Goal: Task Accomplishment & Management: Complete application form

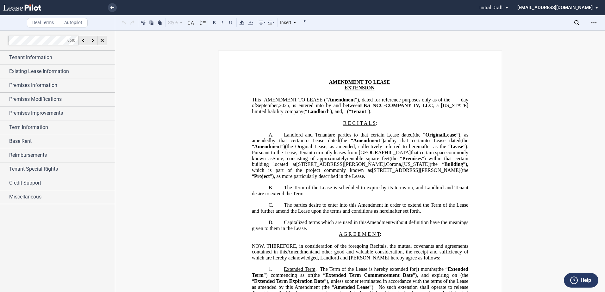
scroll to position [696, 0]
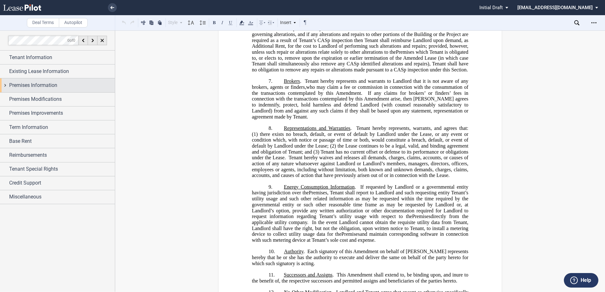
click at [23, 82] on span "Premises Information" at bounding box center [33, 86] width 48 height 8
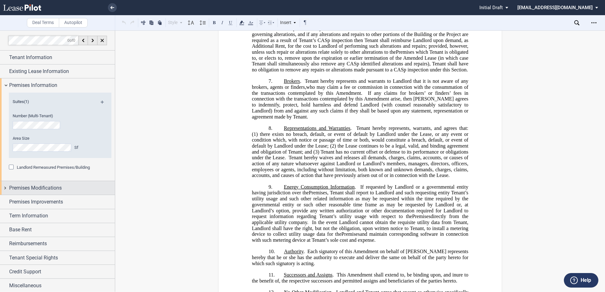
click at [26, 188] on span "Premises Modifications" at bounding box center [35, 189] width 53 height 8
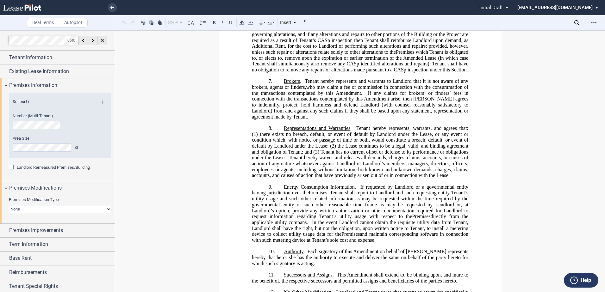
click at [23, 210] on select "None Expansion Relocation Reduction Termination" at bounding box center [60, 209] width 103 height 8
select select "expansion"
click at [9, 205] on select "None Expansion Relocation Reduction Termination" at bounding box center [60, 209] width 103 height 8
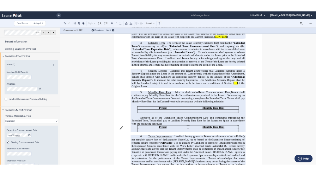
scroll to position [348, 0]
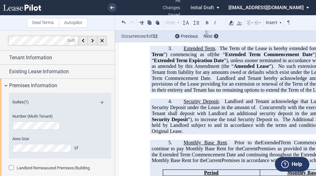
click at [189, 145] on span "Monthly Base Rent" at bounding box center [205, 143] width 43 height 6
click at [184, 145] on span "Monthly Base Rent" at bounding box center [205, 143] width 43 height 6
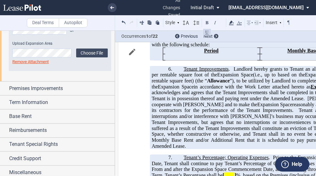
scroll to position [267, 0]
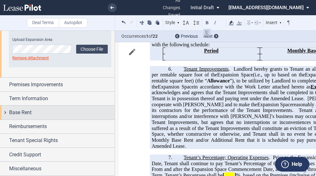
click at [44, 115] on div "Base Rent" at bounding box center [62, 113] width 106 height 8
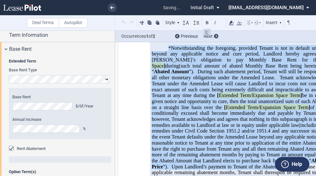
scroll to position [601, 0]
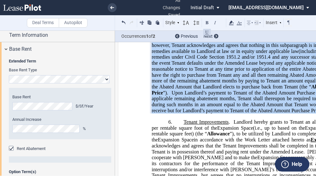
drag, startPoint x: 166, startPoint y: 128, endPoint x: 231, endPoint y: 139, distance: 65.7
click at [231, 113] on p "*Notwithstanding the foregoing, provided Tenant is not in default under the Ame…" at bounding box center [260, 42] width 216 height 142
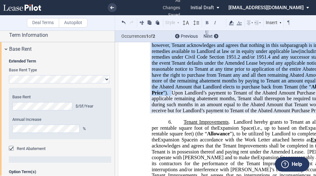
drag, startPoint x: 231, startPoint y: 139, endPoint x: 217, endPoint y: 123, distance: 21.1
copy p "*Notwithstanding the foregoing, provided Tenant is not in default under the Ame…"
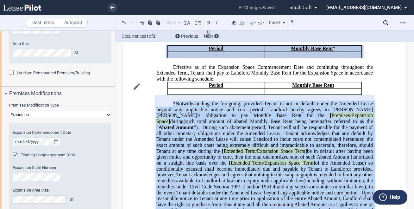
scroll to position [253, 0]
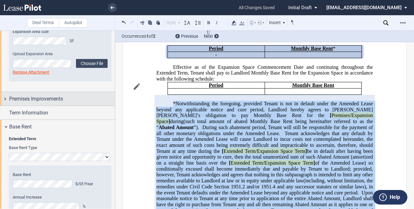
click at [29, 101] on span "Premises Improvements" at bounding box center [36, 99] width 54 height 8
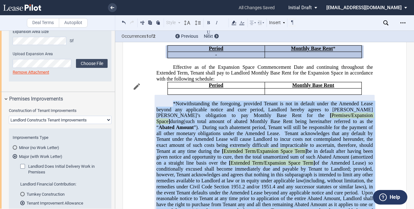
click at [32, 120] on select "Landlord Constructs Tenant Improvements Tenant Constructs Tenant Improvements "…" at bounding box center [60, 120] width 103 height 8
select select "none"
click at [9, 116] on select "Landlord Constructs Tenant Improvements Tenant Constructs Tenant Improvements "…" at bounding box center [60, 120] width 103 height 8
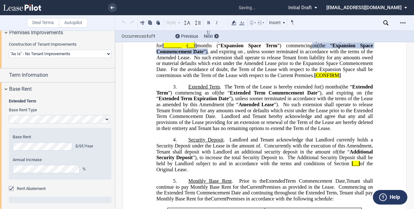
scroll to position [279, 0]
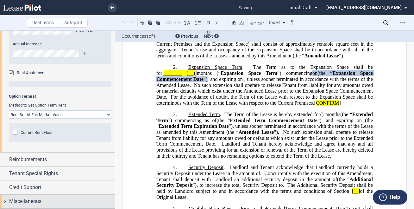
click at [30, 199] on span "Miscellaneous" at bounding box center [25, 201] width 32 height 8
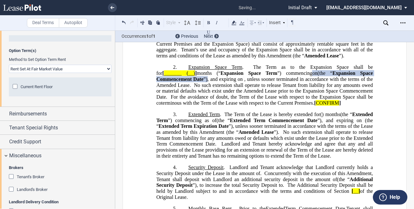
scroll to position [506, 0]
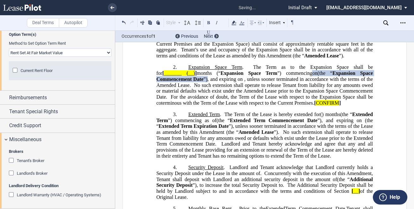
click at [43, 193] on span "Landlord Warranty (HVAC / Operating Systems)" at bounding box center [59, 194] width 84 height 5
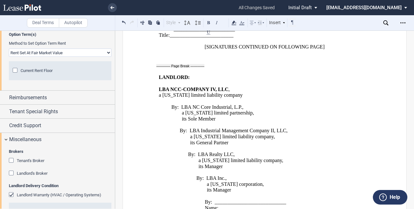
scroll to position [1640, 0]
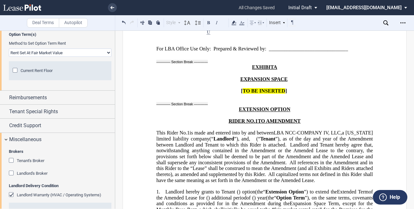
click at [62, 194] on span "Landlord Warranty (HVAC / Operating Systems)" at bounding box center [59, 194] width 84 height 5
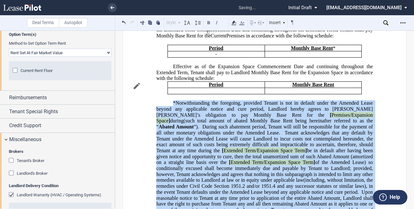
scroll to position [469, 0]
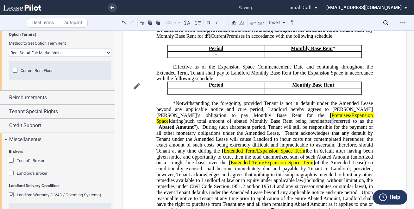
click at [211, 129] on span "(such total amount of abated Monthly Base Rent being hereinafter referred to as…" at bounding box center [265, 123] width 218 height 11
click at [198, 94] on p at bounding box center [216, 91] width 92 height 6
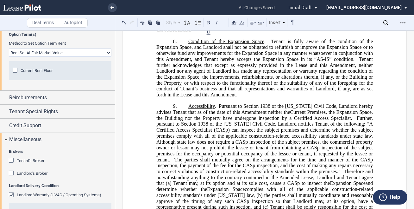
scroll to position [817, 0]
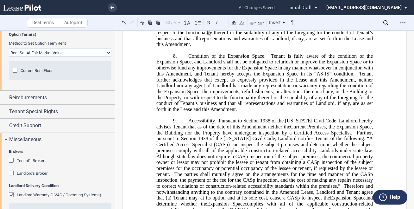
click at [11, 194] on div "Landlord Warranty (HVAC / Operating Systems)" at bounding box center [12, 195] width 6 height 6
click at [13, 193] on div "Landlord Warranty (HVAC / Operating Systems)" at bounding box center [12, 195] width 6 height 6
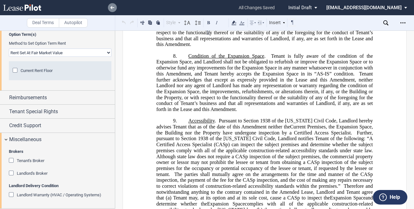
click at [108, 9] on li at bounding box center [91, 7] width 52 height 15
click at [112, 6] on icon at bounding box center [112, 7] width 4 height 3
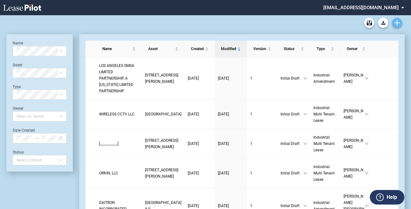
click at [396, 23] on icon "Create new document" at bounding box center [397, 23] width 6 height 6
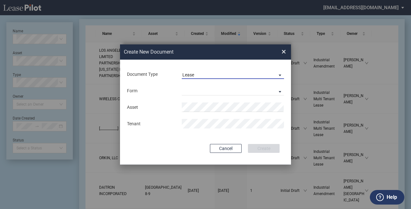
click at [203, 76] on span "Lease" at bounding box center [227, 75] width 91 height 6
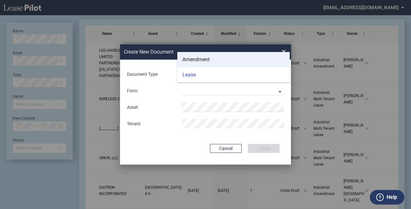
click at [198, 62] on div "Amendment" at bounding box center [195, 59] width 27 height 7
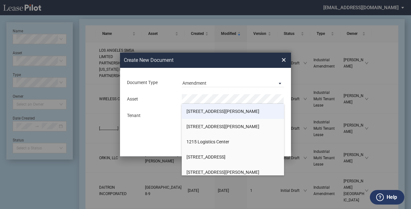
click at [193, 115] on li "100 Anderson Avenue" at bounding box center [233, 110] width 102 height 15
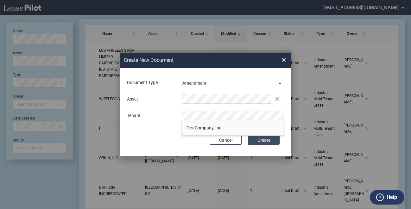
click at [253, 140] on button "Create" at bounding box center [264, 139] width 32 height 9
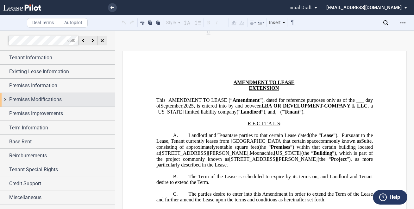
click at [55, 97] on span "Premises Modifications" at bounding box center [35, 100] width 53 height 8
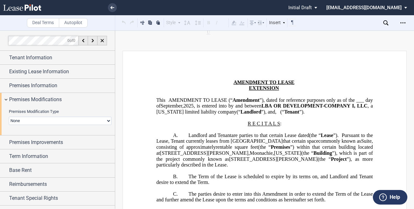
click at [41, 116] on div "Premises Modification Type None Expansion Relocation Reduction Termination" at bounding box center [60, 117] width 103 height 16
click at [38, 120] on select "None Expansion Relocation Reduction Termination" at bounding box center [60, 120] width 103 height 8
select select "expansion"
click at [9, 116] on select "None Expansion Relocation Reduction Termination" at bounding box center [60, 120] width 103 height 8
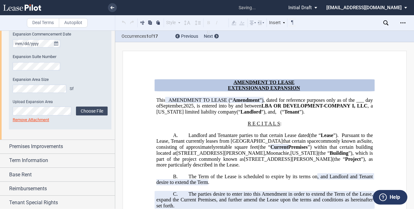
scroll to position [156, 0]
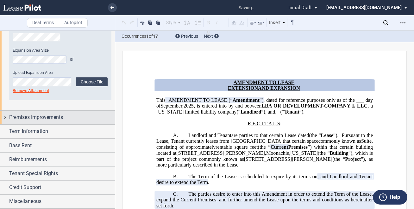
click at [31, 118] on span "Premises Improvements" at bounding box center [36, 117] width 54 height 8
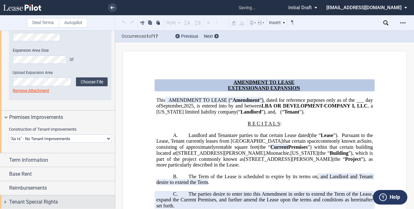
scroll to position [184, 0]
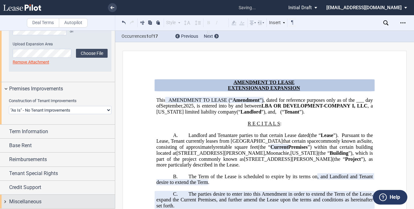
click at [42, 197] on div "Miscellaneous" at bounding box center [62, 201] width 106 height 8
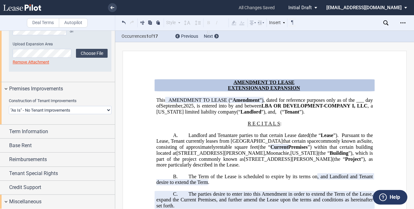
scroll to position [246, 0]
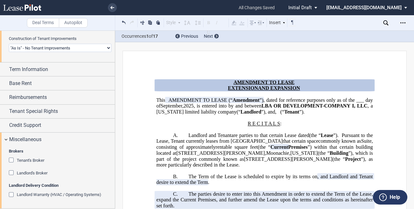
click at [31, 193] on span "Landlord Warranty (HVAC / Operating Systems)" at bounding box center [59, 194] width 84 height 5
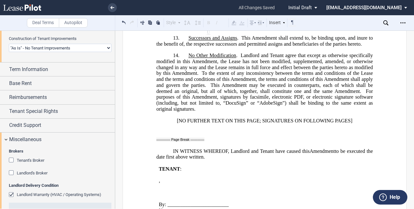
scroll to position [918, 0]
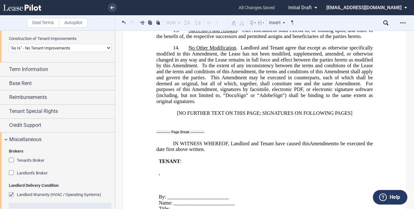
click at [383, 19] on div "Download Share Document Print Create a New Version Import Changes Compare Expre…" at bounding box center [398, 23] width 31 height 10
click at [385, 21] on use at bounding box center [385, 22] width 5 height 5
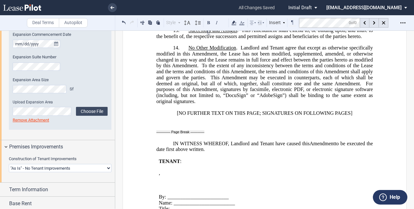
scroll to position [127, 0]
click at [37, 166] on select "Landlord Constructs Tenant Improvements Tenant Constructs Tenant Improvements "…" at bounding box center [60, 167] width 103 height 8
select select "landlord"
click at [9, 163] on select "Landlord Constructs Tenant Improvements Tenant Constructs Tenant Improvements "…" at bounding box center [60, 167] width 103 height 8
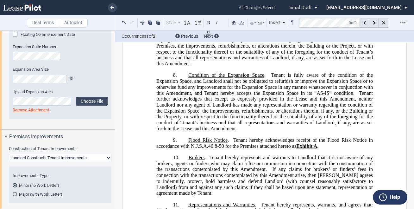
scroll to position [629, 0]
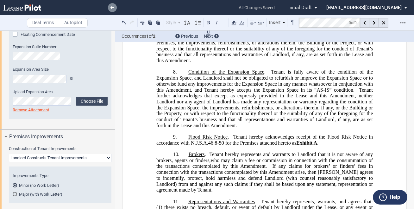
click at [112, 6] on use at bounding box center [112, 7] width 4 height 3
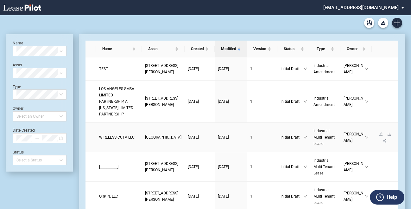
click at [107, 139] on span "WIRELESS CCTV LLC" at bounding box center [116, 137] width 35 height 4
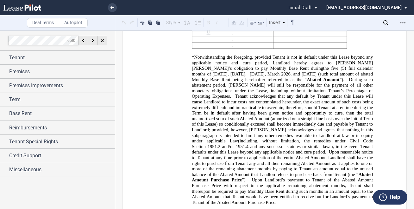
scroll to position [791, 0]
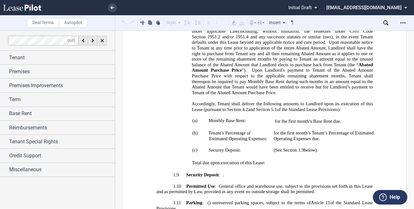
drag, startPoint x: 178, startPoint y: 152, endPoint x: 402, endPoint y: 134, distance: 225.4
click at [178, 154] on td "﻿ Total due upon execution of this Lease:" at bounding box center [213, 160] width 115 height 12
